Goal: Task Accomplishment & Management: Complete application form

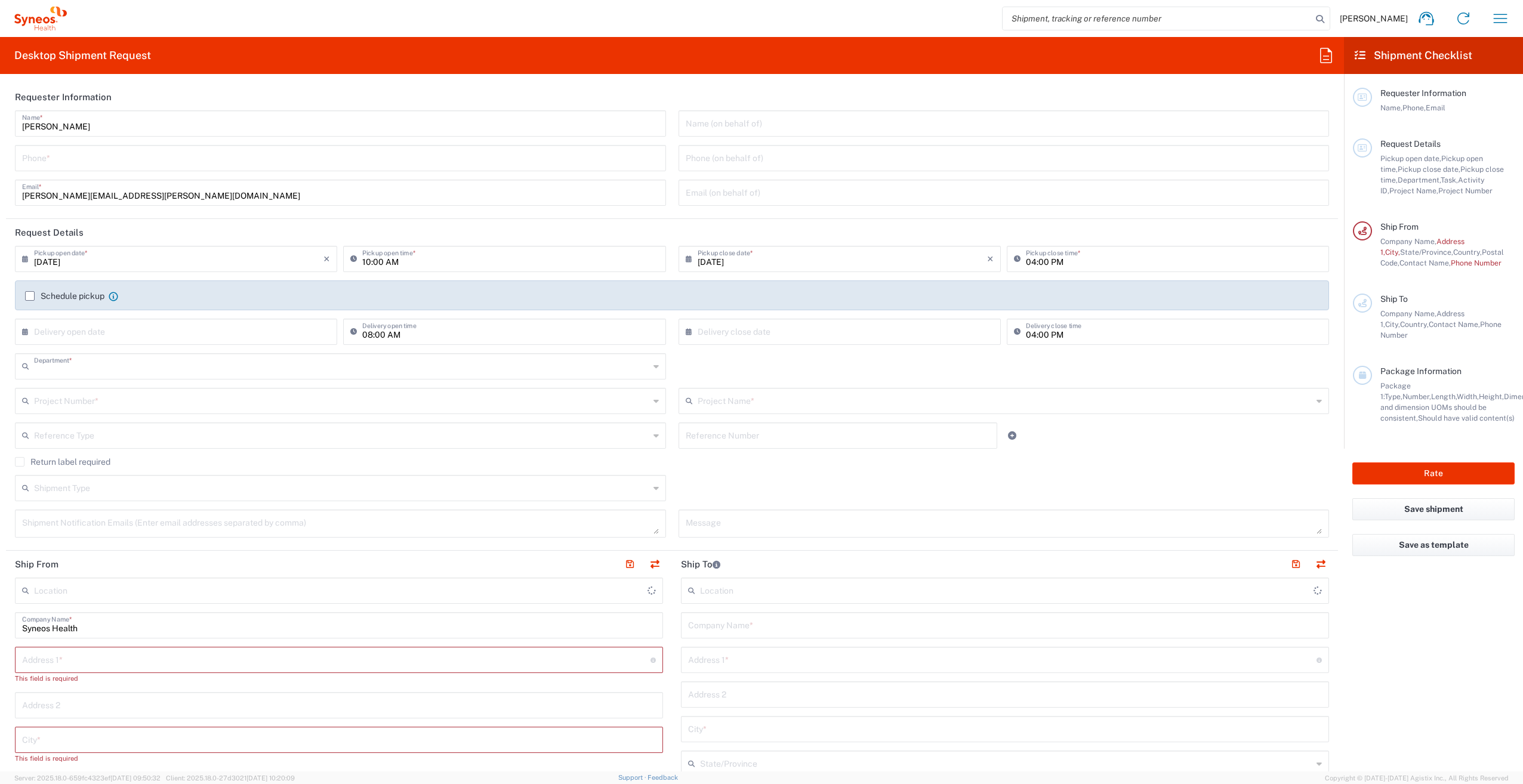
type input "6055"
type input "[US_STATE]"
type input "[GEOGRAPHIC_DATA]"
type input "Syneos Health, LLC-[GEOGRAPHIC_DATA] [GEOGRAPHIC_DATA] [GEOGRAPHIC_DATA]"
